Goal: Find specific page/section

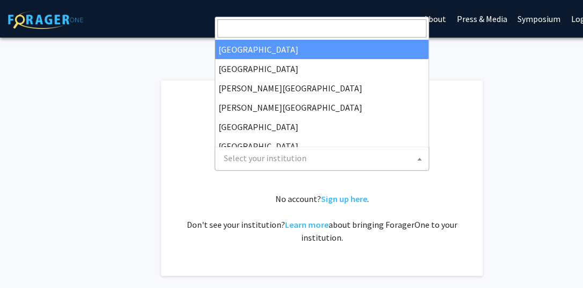
click at [347, 162] on span "Select your institution" at bounding box center [323, 158] width 209 height 22
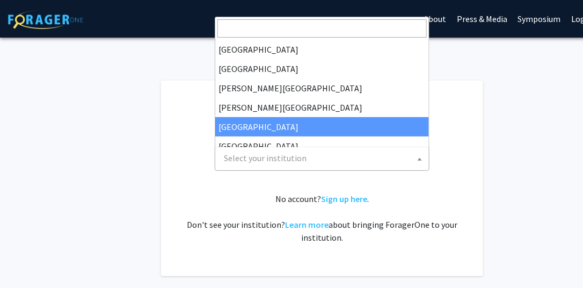
select select "6"
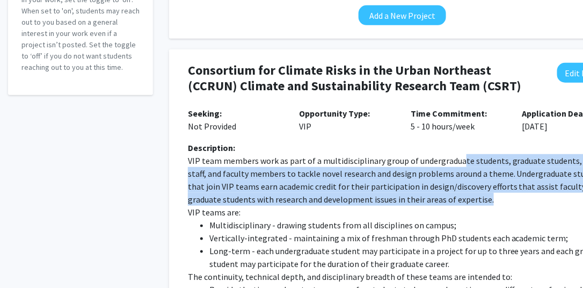
scroll to position [161, 61]
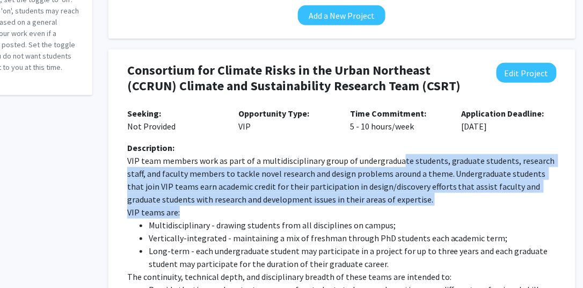
drag, startPoint x: 459, startPoint y: 164, endPoint x: 532, endPoint y: 186, distance: 76.9
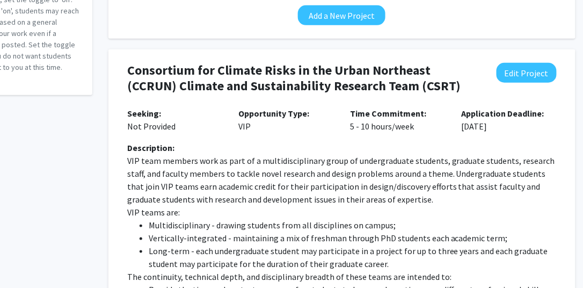
click at [288, 152] on div "Description:" at bounding box center [341, 147] width 429 height 13
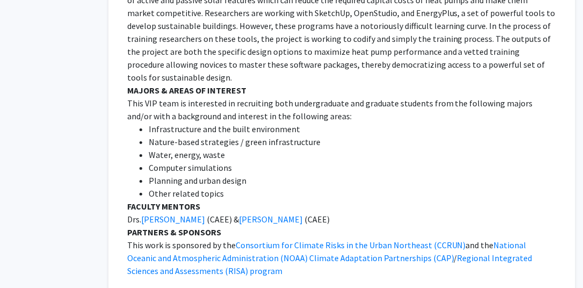
scroll to position [1073, 61]
